Goal: Information Seeking & Learning: Learn about a topic

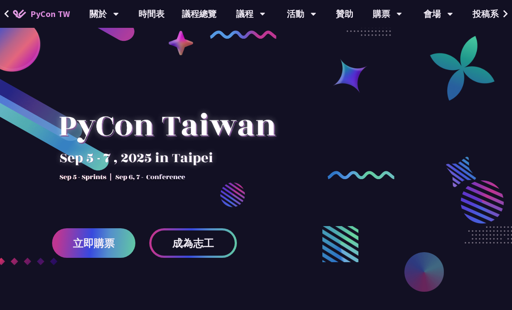
scroll to position [17, 0]
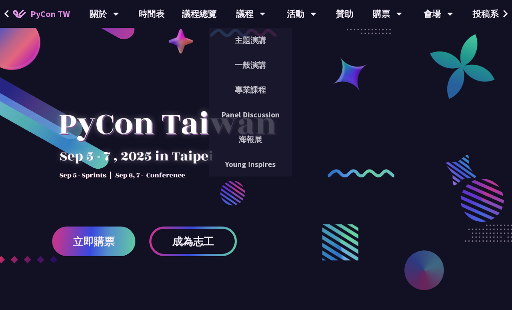
click at [259, 66] on link "一般演講" at bounding box center [250, 65] width 83 height 20
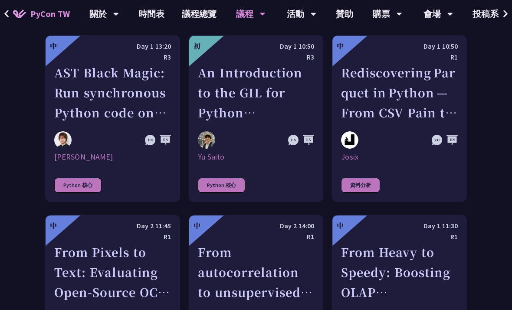
scroll to position [1228, 0]
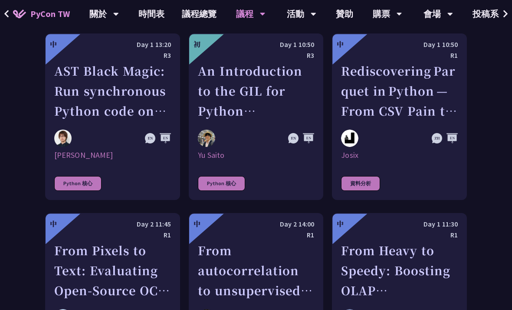
click at [397, 255] on div "From Heavy to Speedy: Boosting OLAP Performance with Spark Variant Shredding" at bounding box center [399, 270] width 117 height 60
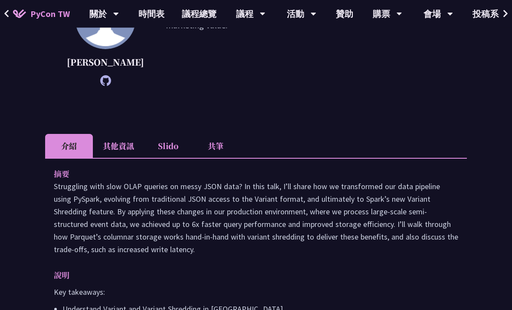
click at [213, 158] on li "共筆" at bounding box center [216, 146] width 48 height 24
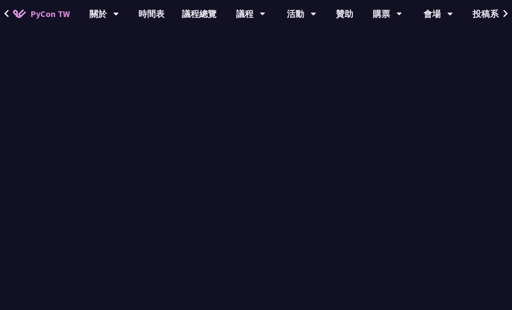
scroll to position [373, 0]
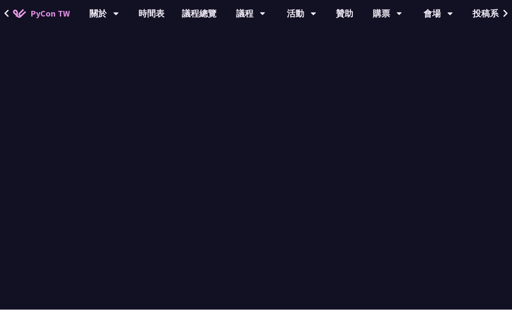
click at [484, 160] on div "From Heavy to Speedy: Boosting OLAP Performance with Spark Variant Shredding [P…" at bounding box center [256, 30] width 512 height 806
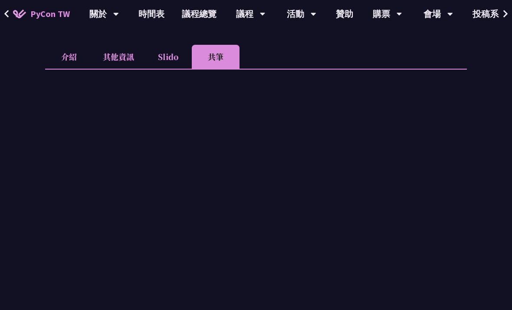
scroll to position [263, 0]
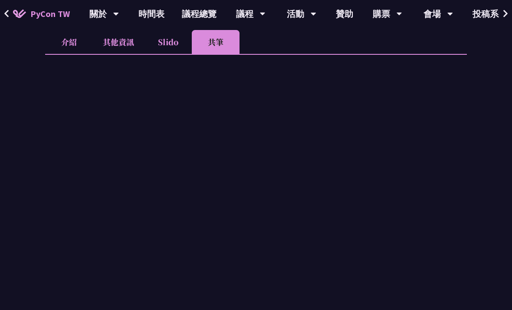
click at [165, 54] on li "Slido" at bounding box center [168, 42] width 48 height 24
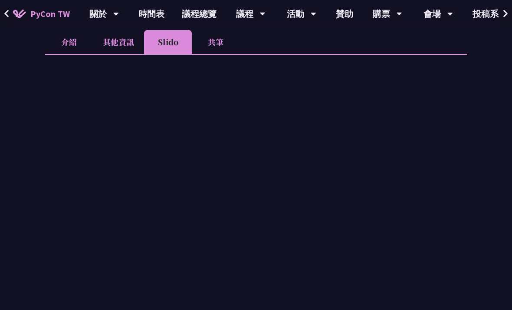
scroll to position [278, 0]
click at [164, 54] on li "Slido" at bounding box center [168, 42] width 48 height 24
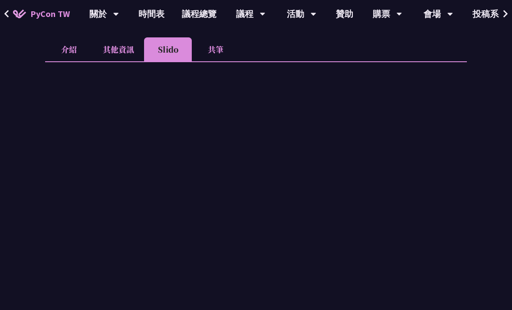
scroll to position [270, 0]
click at [203, 62] on li "共筆" at bounding box center [216, 50] width 48 height 24
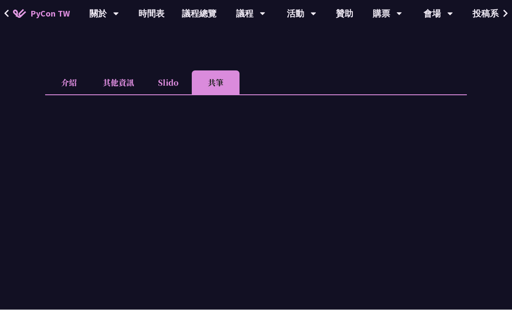
click at [120, 95] on li "其他資訊" at bounding box center [118, 83] width 51 height 24
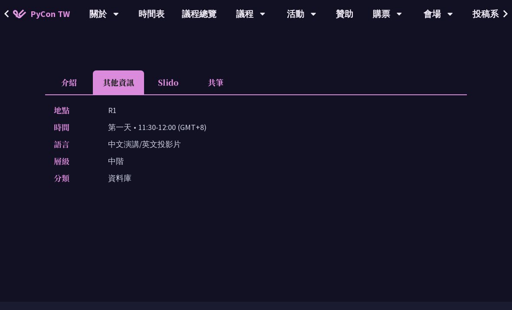
click at [78, 94] on li "介紹" at bounding box center [69, 82] width 48 height 24
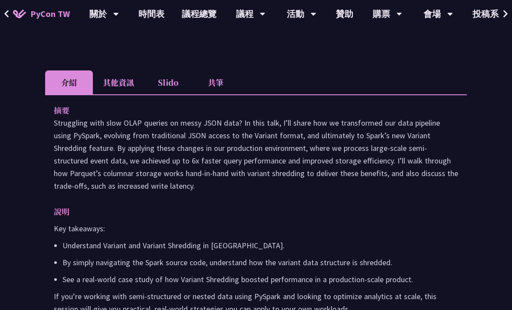
click at [119, 94] on li "其他資訊" at bounding box center [118, 82] width 51 height 24
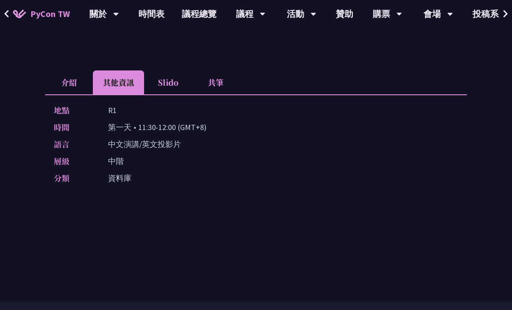
click at [63, 94] on li "介紹" at bounding box center [69, 82] width 48 height 24
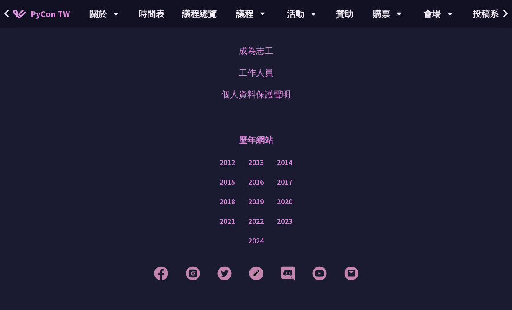
scroll to position [660, 0]
click at [258, 280] on img at bounding box center [256, 273] width 14 height 14
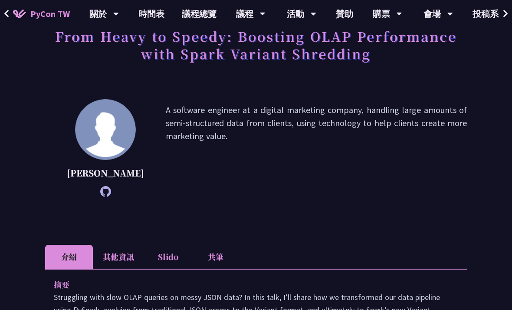
scroll to position [71, 0]
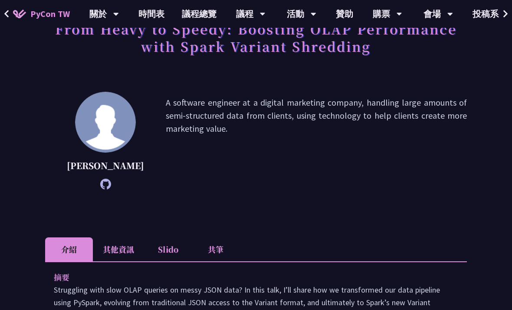
click at [220, 257] on li "共筆" at bounding box center [216, 249] width 48 height 24
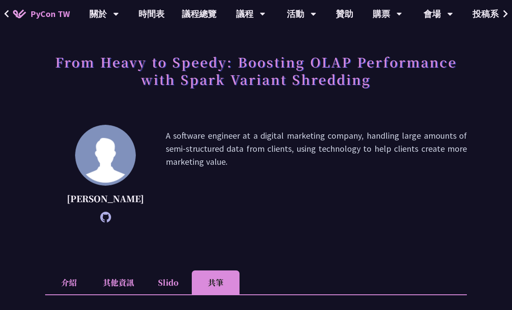
scroll to position [38, 0]
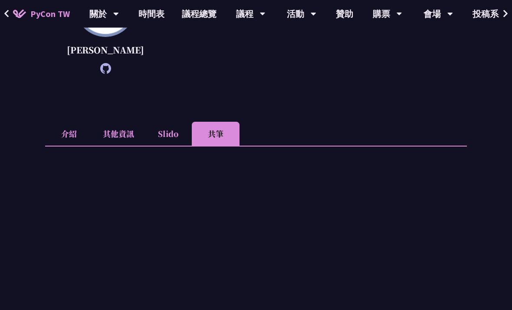
click at [177, 146] on li "Slido" at bounding box center [168, 134] width 48 height 24
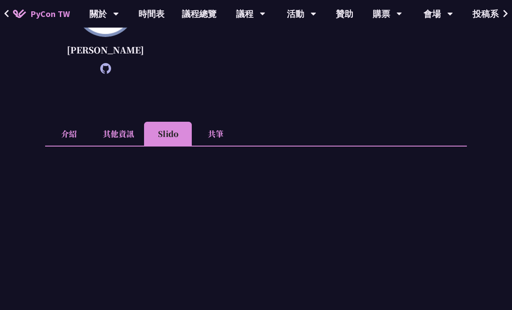
scroll to position [187, 0]
click at [174, 145] on li "Slido" at bounding box center [168, 134] width 48 height 24
click at [227, 145] on li "共筆" at bounding box center [216, 134] width 48 height 24
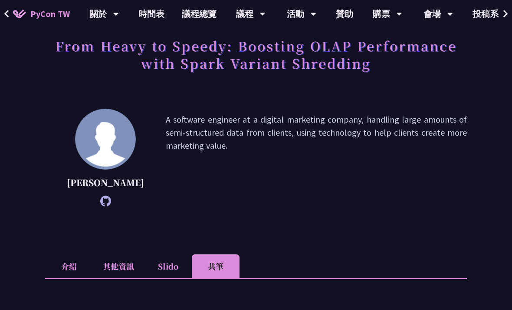
scroll to position [0, 0]
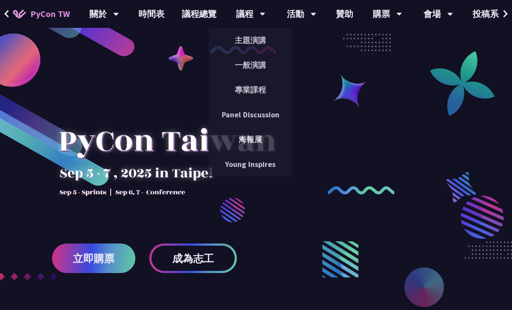
click at [254, 68] on link "一般演講" at bounding box center [250, 65] width 83 height 20
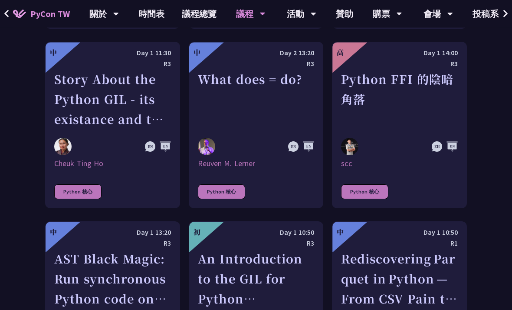
scroll to position [1045, 0]
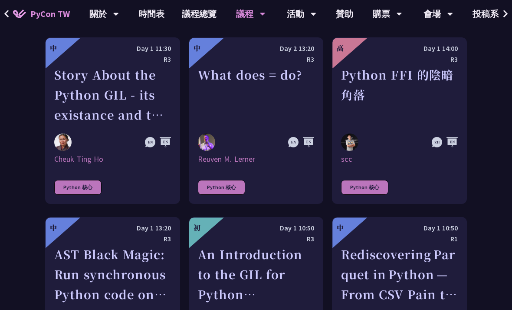
click at [409, 244] on div "Rediscovering Parquet in Python — From CSV Pain to Columnar Gain" at bounding box center [399, 274] width 117 height 60
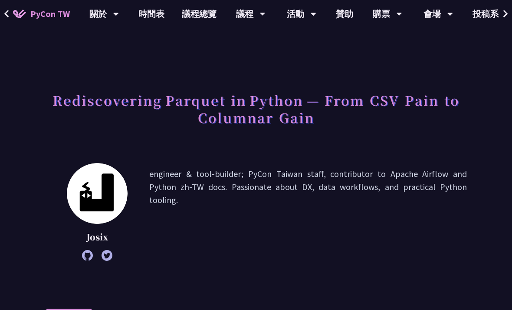
click at [12, 17] on button at bounding box center [6, 14] width 13 height 28
click at [13, 14] on img at bounding box center [19, 14] width 13 height 9
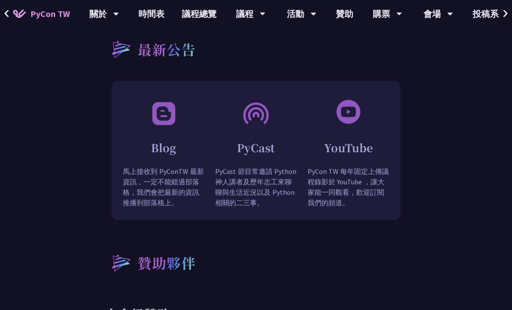
scroll to position [756, 0]
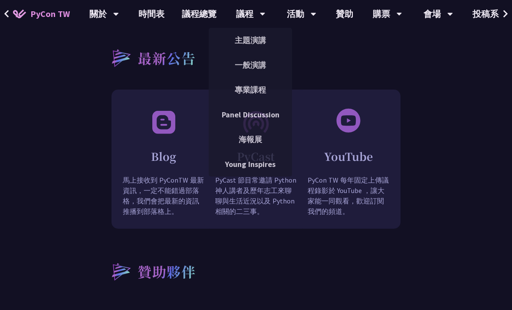
click at [254, 66] on link "一般演講" at bounding box center [250, 65] width 83 height 20
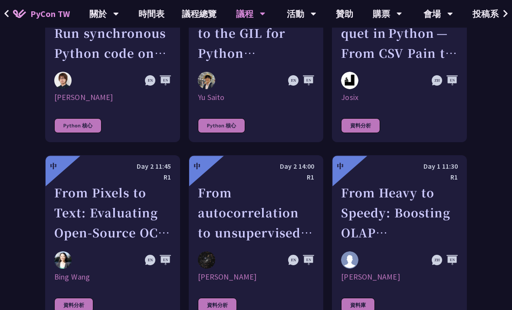
scroll to position [1286, 0]
click at [422, 182] on div "From Heavy to Speedy: Boosting OLAP Performance with Spark Variant Shredding" at bounding box center [399, 212] width 117 height 60
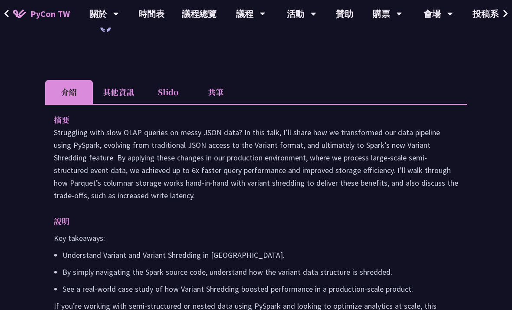
click at [224, 104] on li "共筆" at bounding box center [216, 92] width 48 height 24
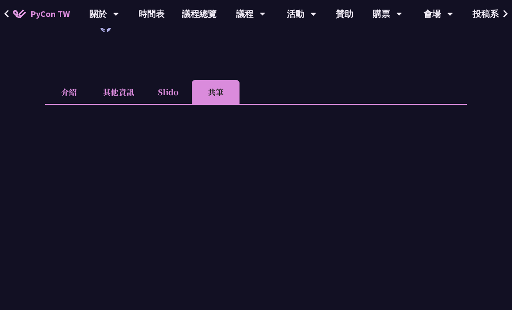
scroll to position [301, 0]
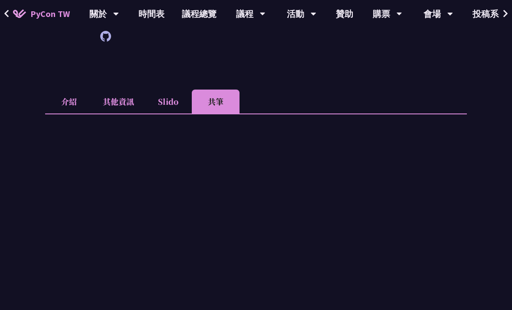
click at [158, 112] on li "Slido" at bounding box center [168, 102] width 48 height 24
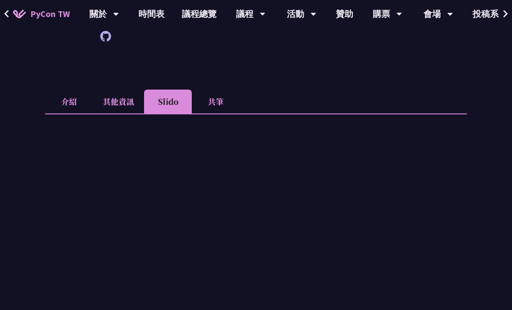
click at [201, 113] on li "共筆" at bounding box center [216, 101] width 48 height 24
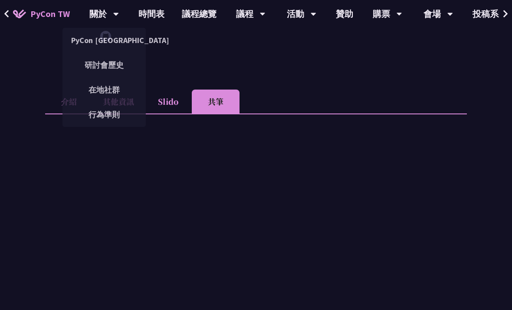
click at [113, 112] on link "行為準則" at bounding box center [104, 114] width 83 height 20
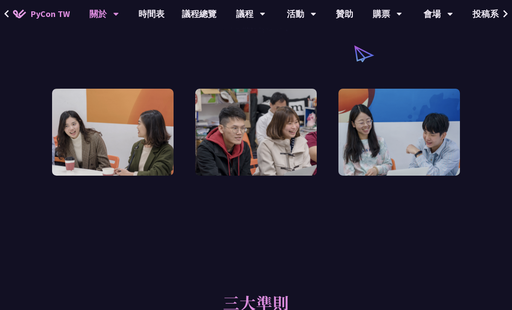
scroll to position [182, 0]
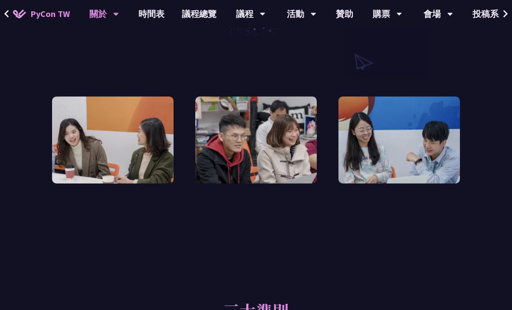
click at [352, 23] on link "贊助" at bounding box center [344, 14] width 35 height 28
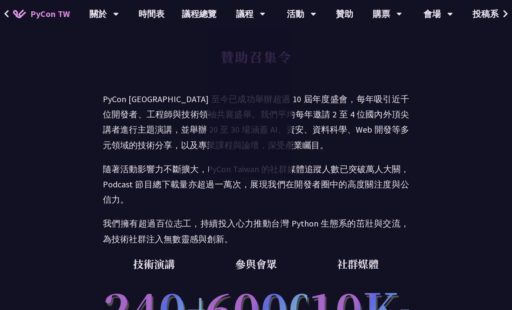
click at [196, 18] on link "議程總覽" at bounding box center [199, 14] width 52 height 28
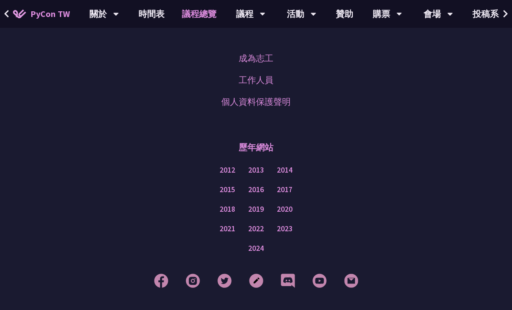
scroll to position [1536, 0]
click at [259, 281] on img at bounding box center [256, 281] width 14 height 14
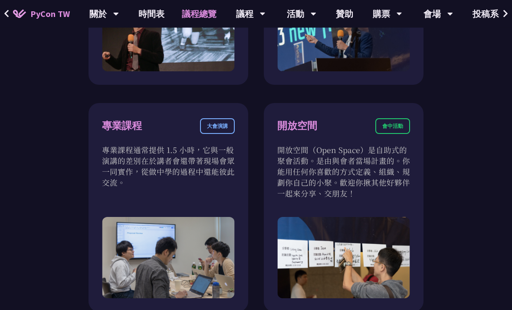
scroll to position [690, 0]
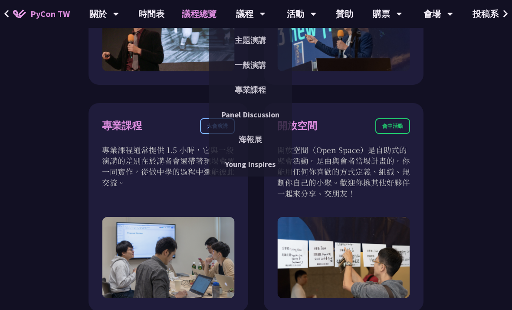
click at [240, 73] on link "一般演講" at bounding box center [250, 65] width 83 height 20
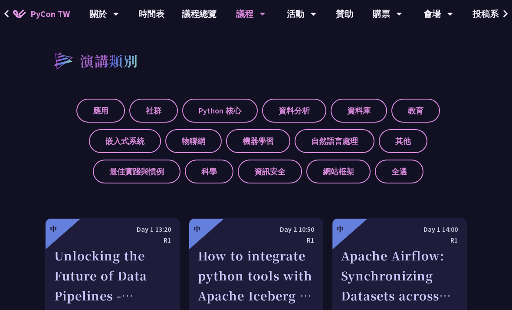
click at [279, 110] on label "資料分析" at bounding box center [294, 111] width 64 height 24
click at [0, 0] on input "資料分析" at bounding box center [0, 0] width 0 height 0
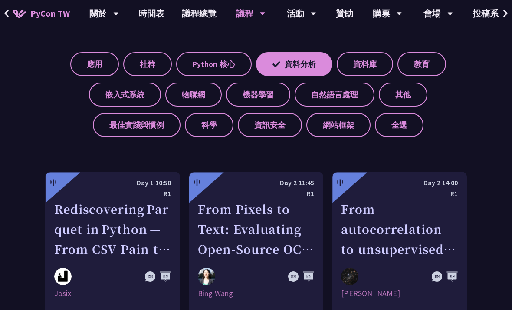
scroll to position [341, 0]
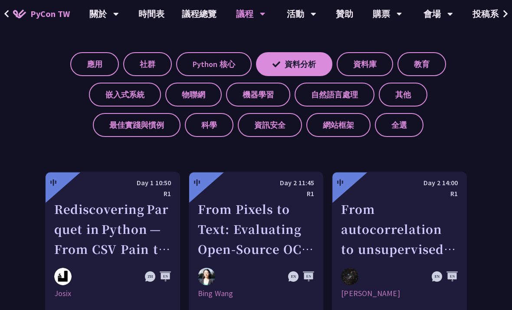
click at [299, 70] on label "資料分析" at bounding box center [294, 64] width 76 height 24
click at [0, 0] on input "資料分析" at bounding box center [0, 0] width 0 height 0
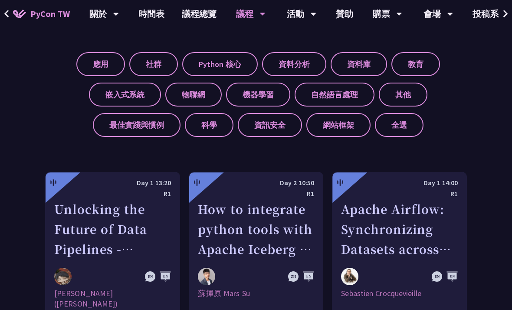
click at [353, 66] on label "資料庫" at bounding box center [359, 64] width 56 height 24
click at [0, 0] on input "資料庫" at bounding box center [0, 0] width 0 height 0
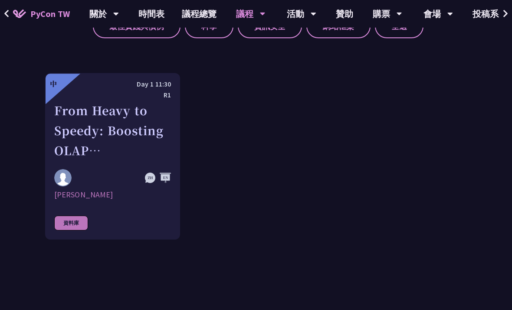
scroll to position [437, 0]
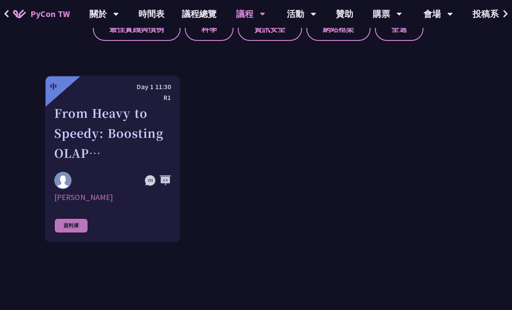
click at [125, 153] on div "From Heavy to Speedy: Boosting OLAP Performance with Spark Variant Shredding" at bounding box center [112, 133] width 117 height 60
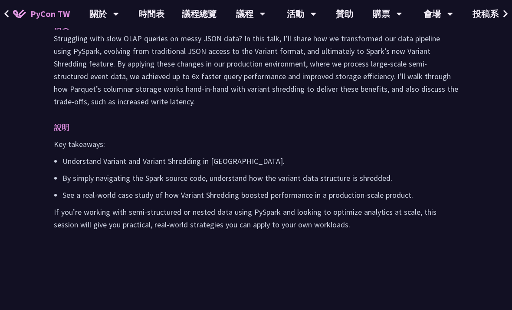
scroll to position [323, 0]
